Goal: Task Accomplishment & Management: Use online tool/utility

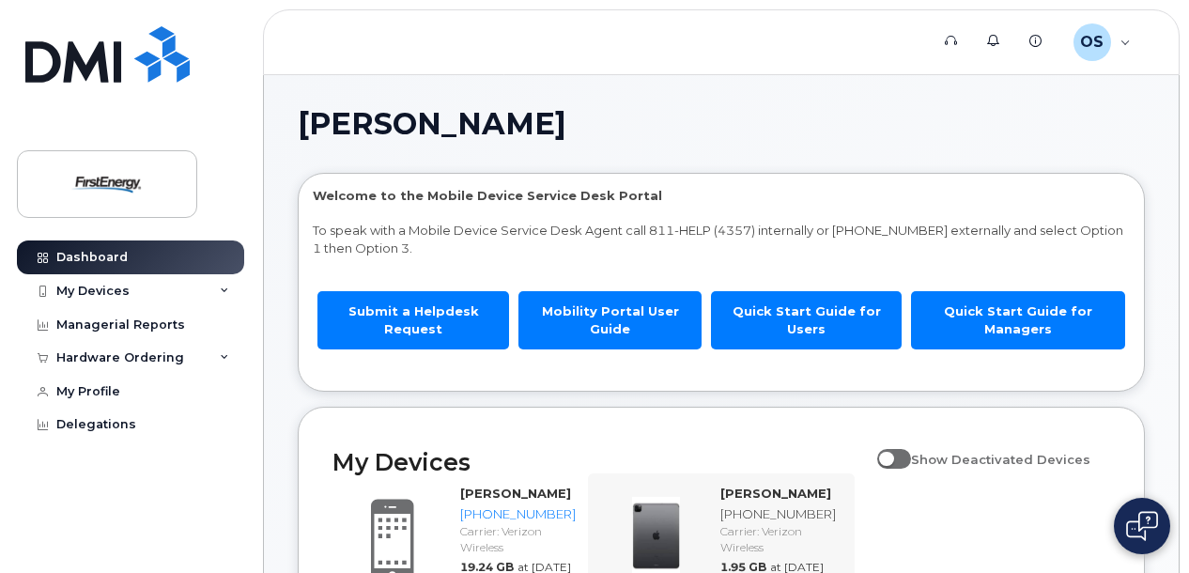
scroll to position [502, 0]
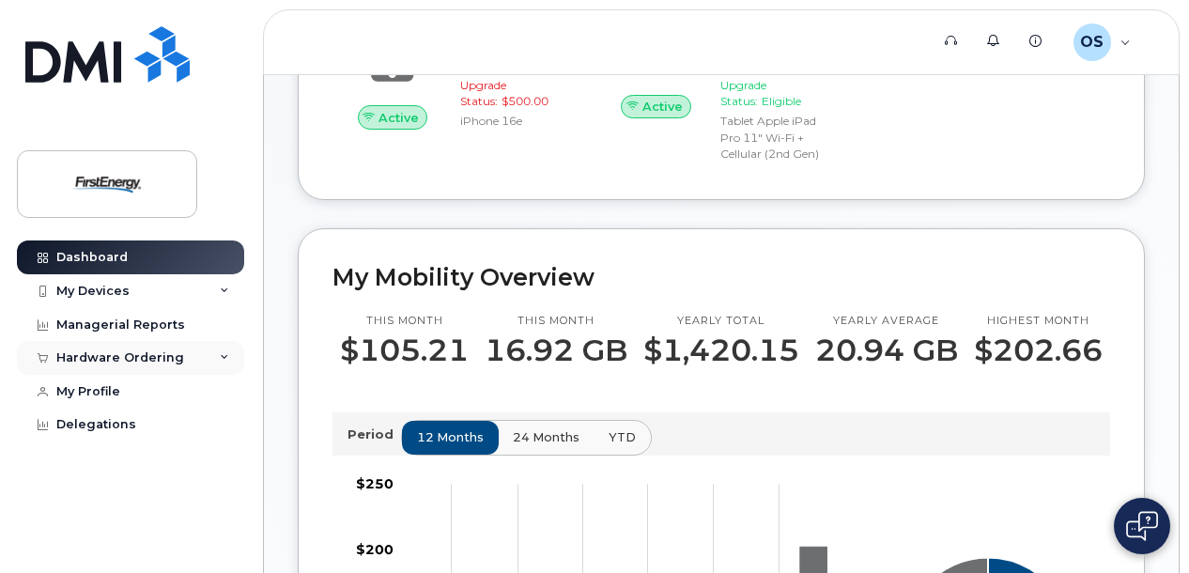
click at [91, 361] on div "Hardware Ordering" at bounding box center [120, 357] width 128 height 15
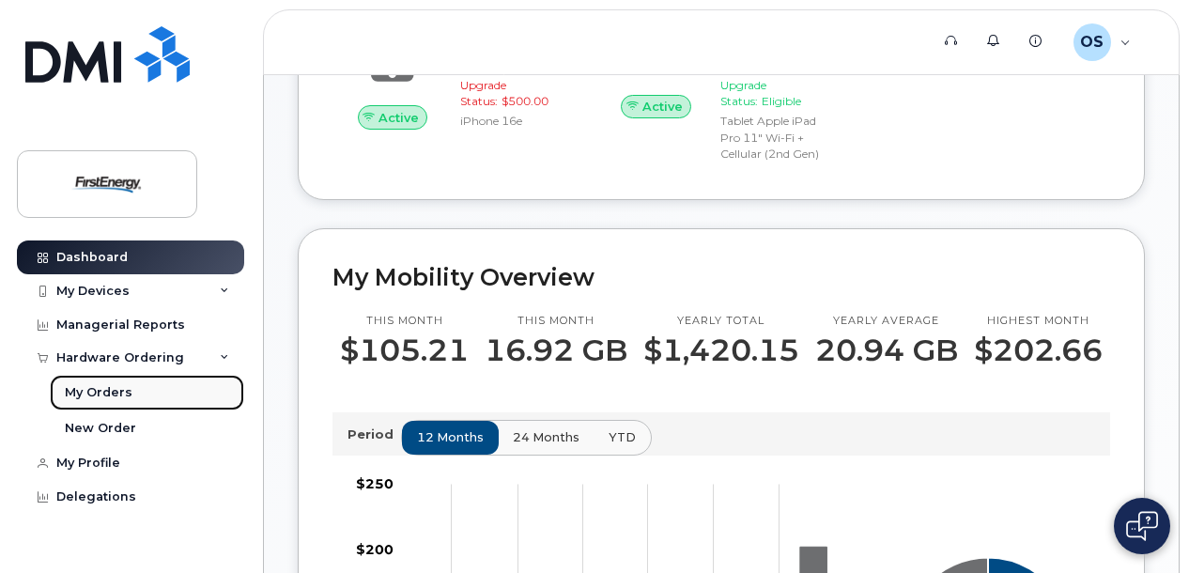
click at [118, 389] on div "My Orders" at bounding box center [99, 392] width 68 height 17
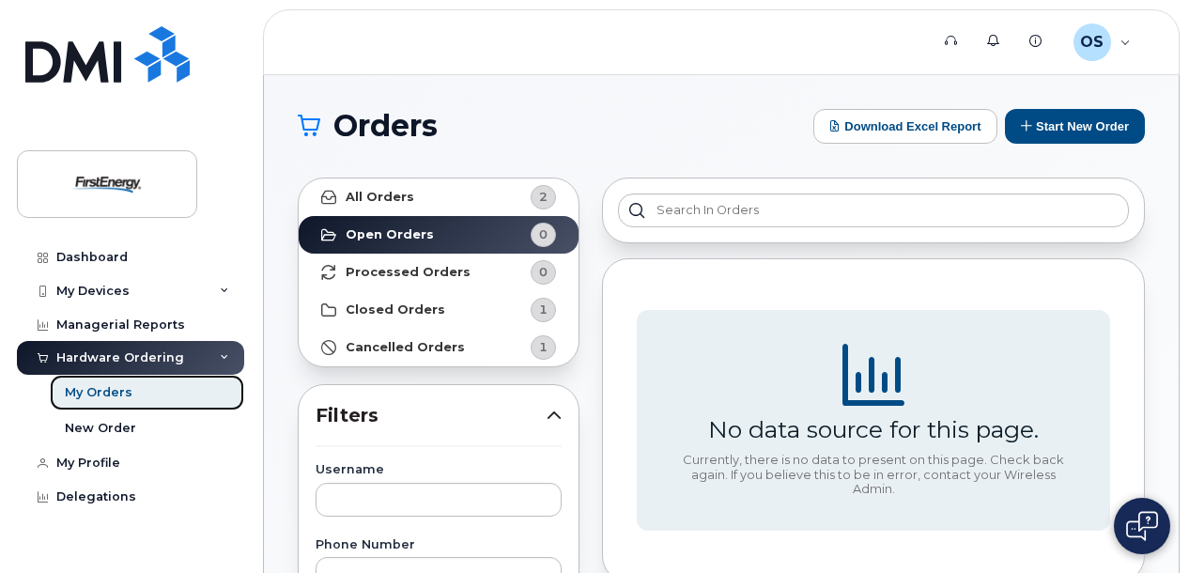
click at [118, 389] on div "My Orders" at bounding box center [99, 392] width 68 height 17
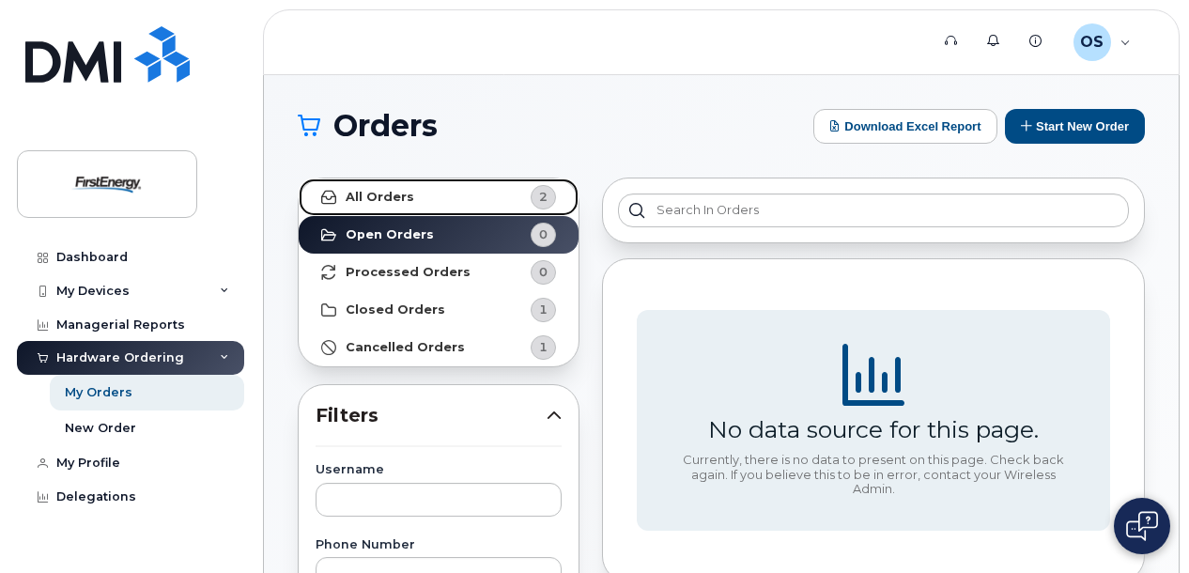
click at [396, 185] on link "All Orders 2" at bounding box center [439, 197] width 280 height 38
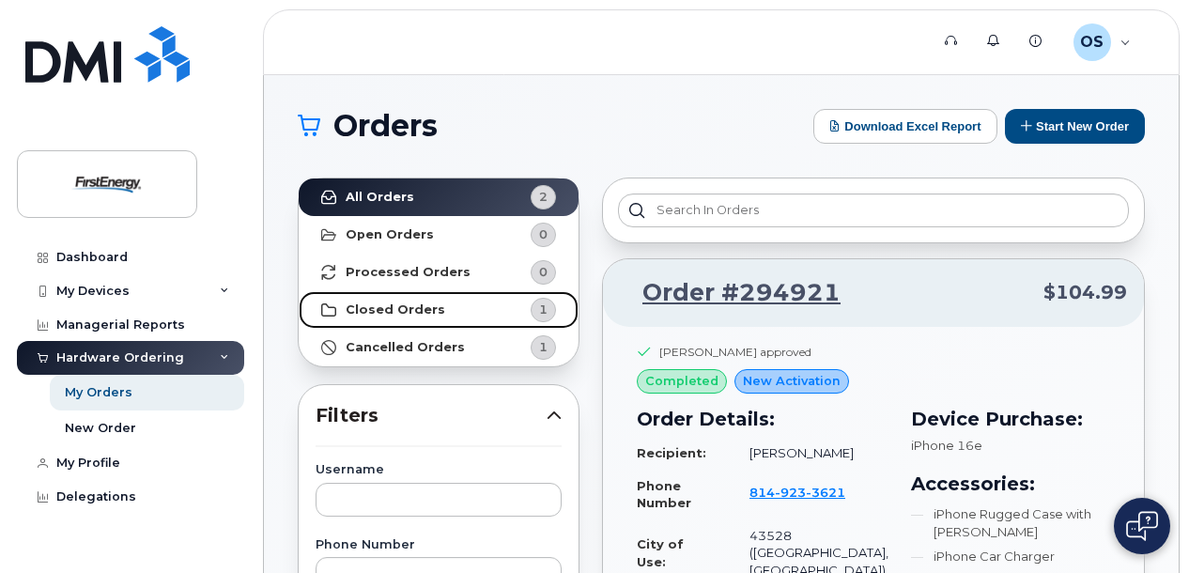
click at [419, 306] on strong "Closed Orders" at bounding box center [396, 309] width 100 height 15
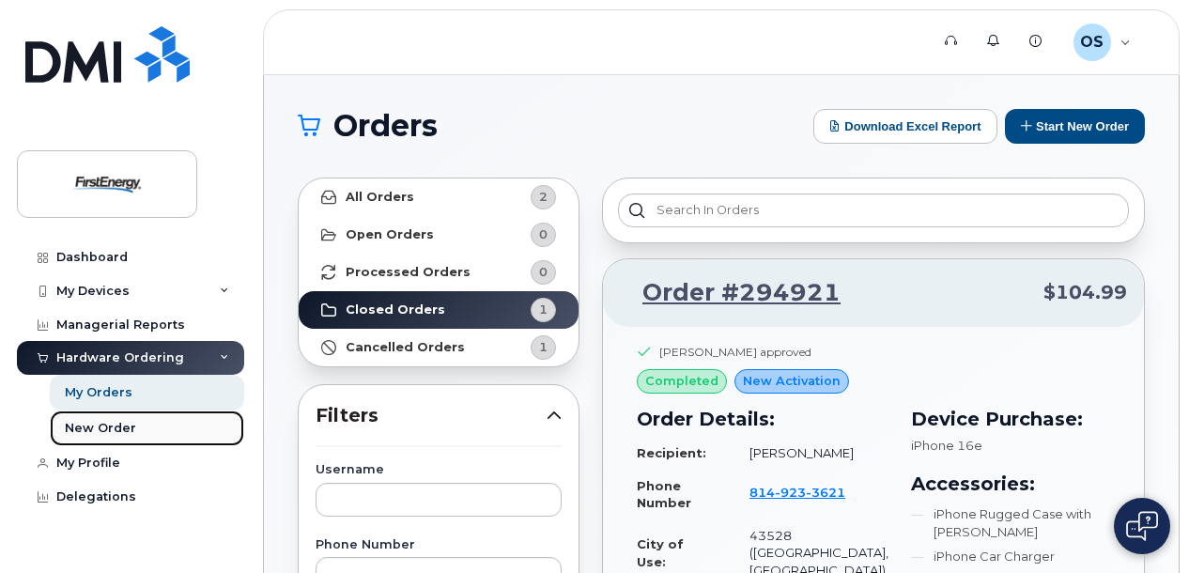
click at [113, 420] on div "New Order" at bounding box center [100, 428] width 71 height 17
